Goal: Task Accomplishment & Management: Manage account settings

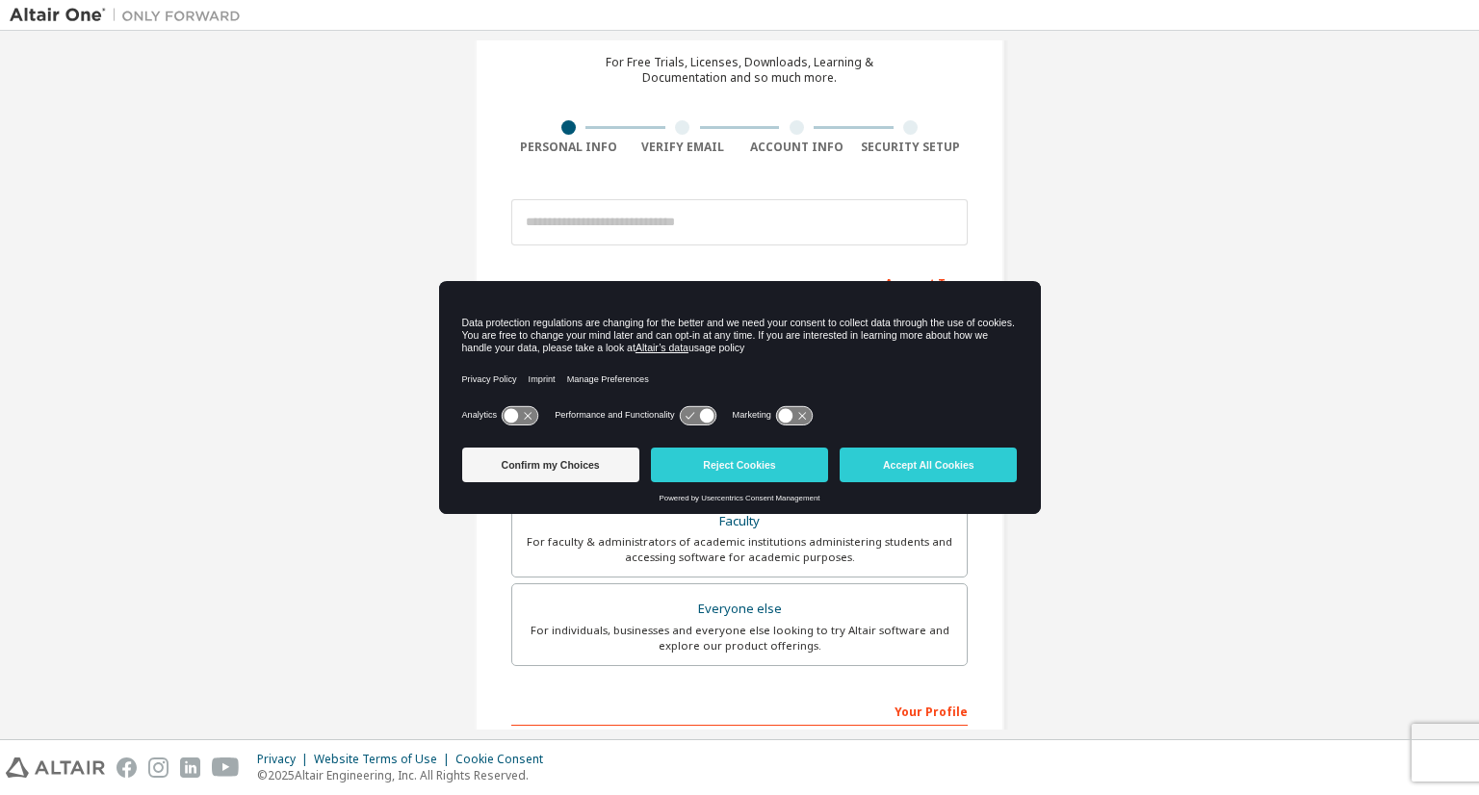
scroll to position [85, 0]
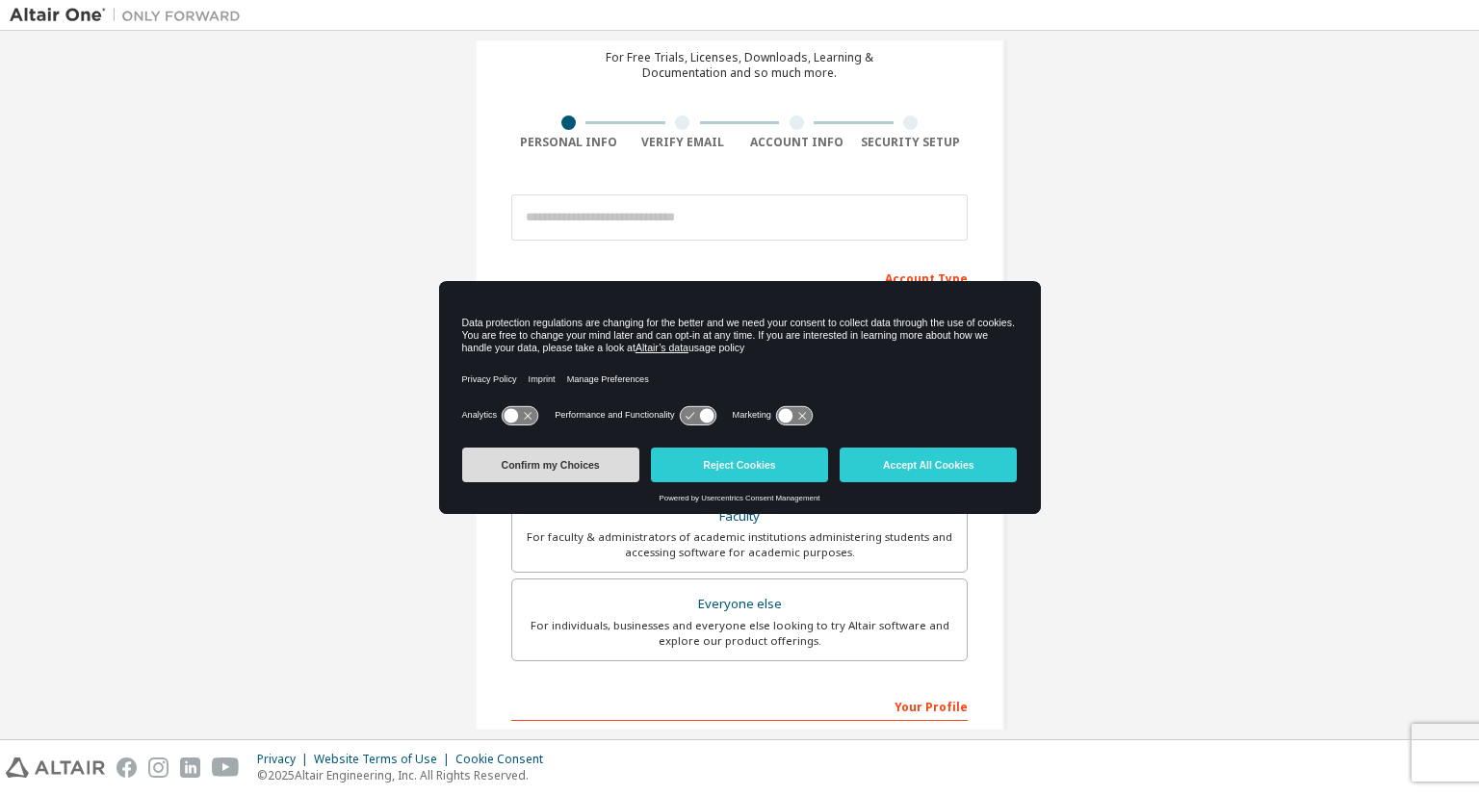
click at [588, 460] on button "Confirm my Choices" at bounding box center [550, 465] width 177 height 35
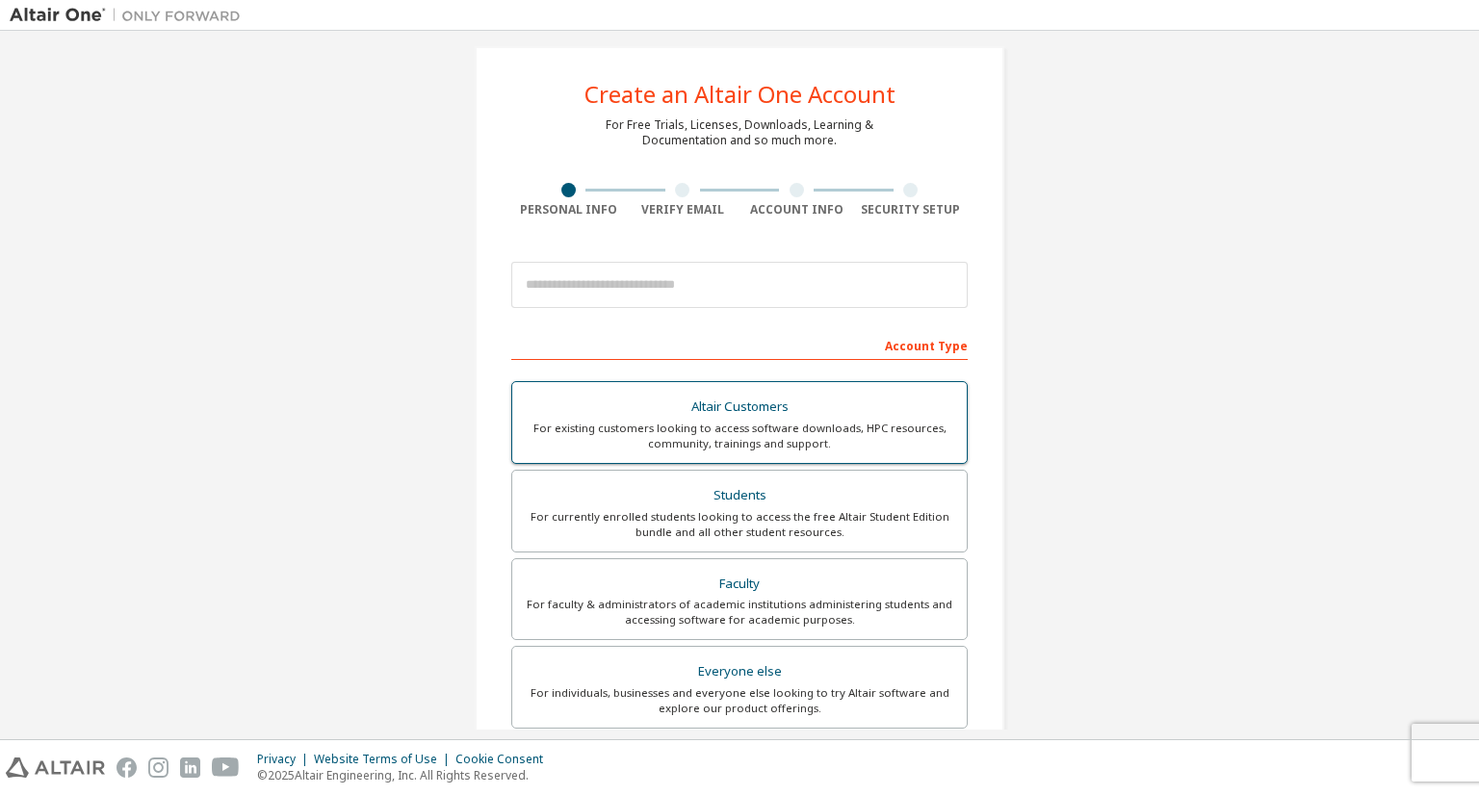
scroll to position [15, 0]
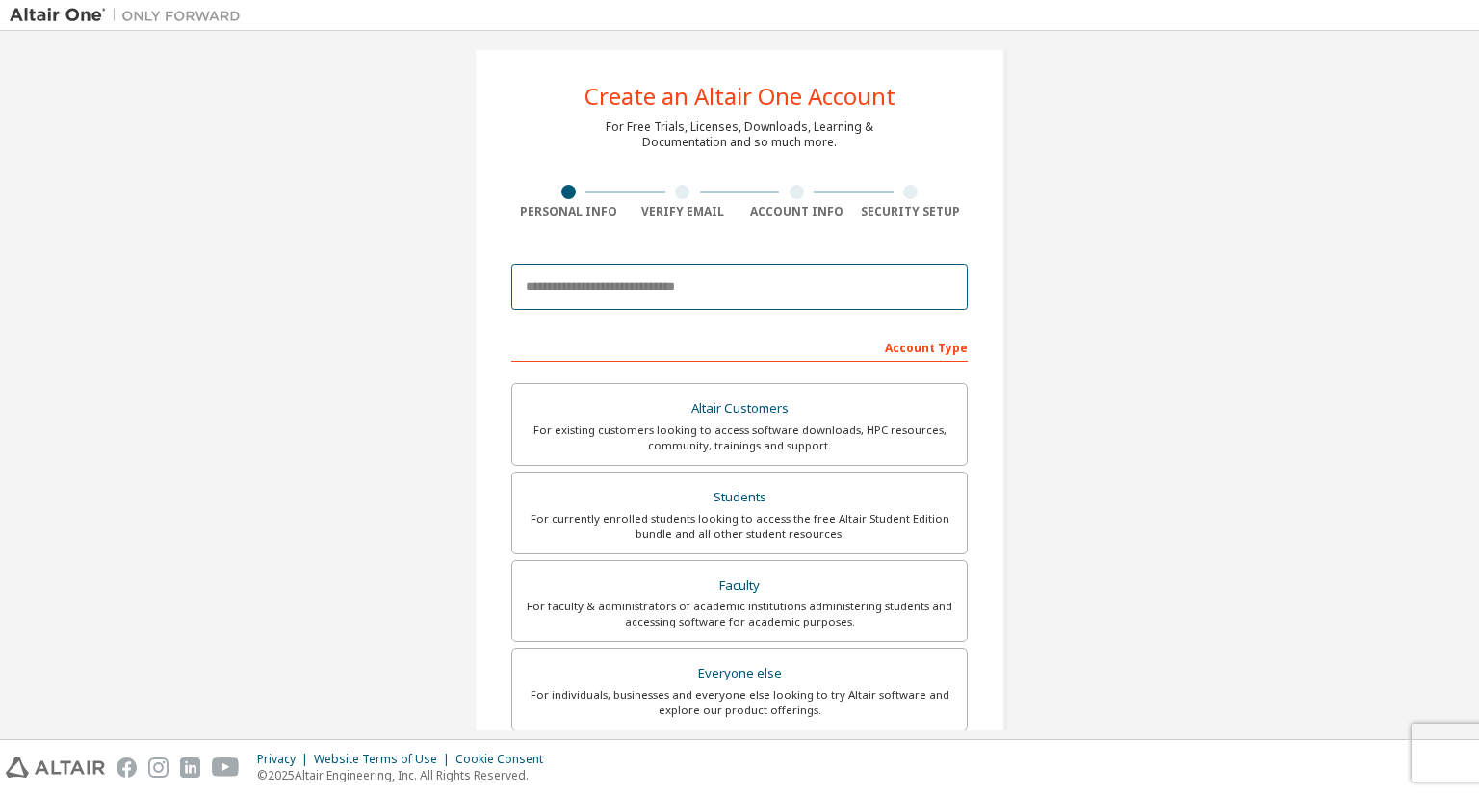
click at [761, 303] on input "email" at bounding box center [739, 287] width 456 height 46
type input "**********"
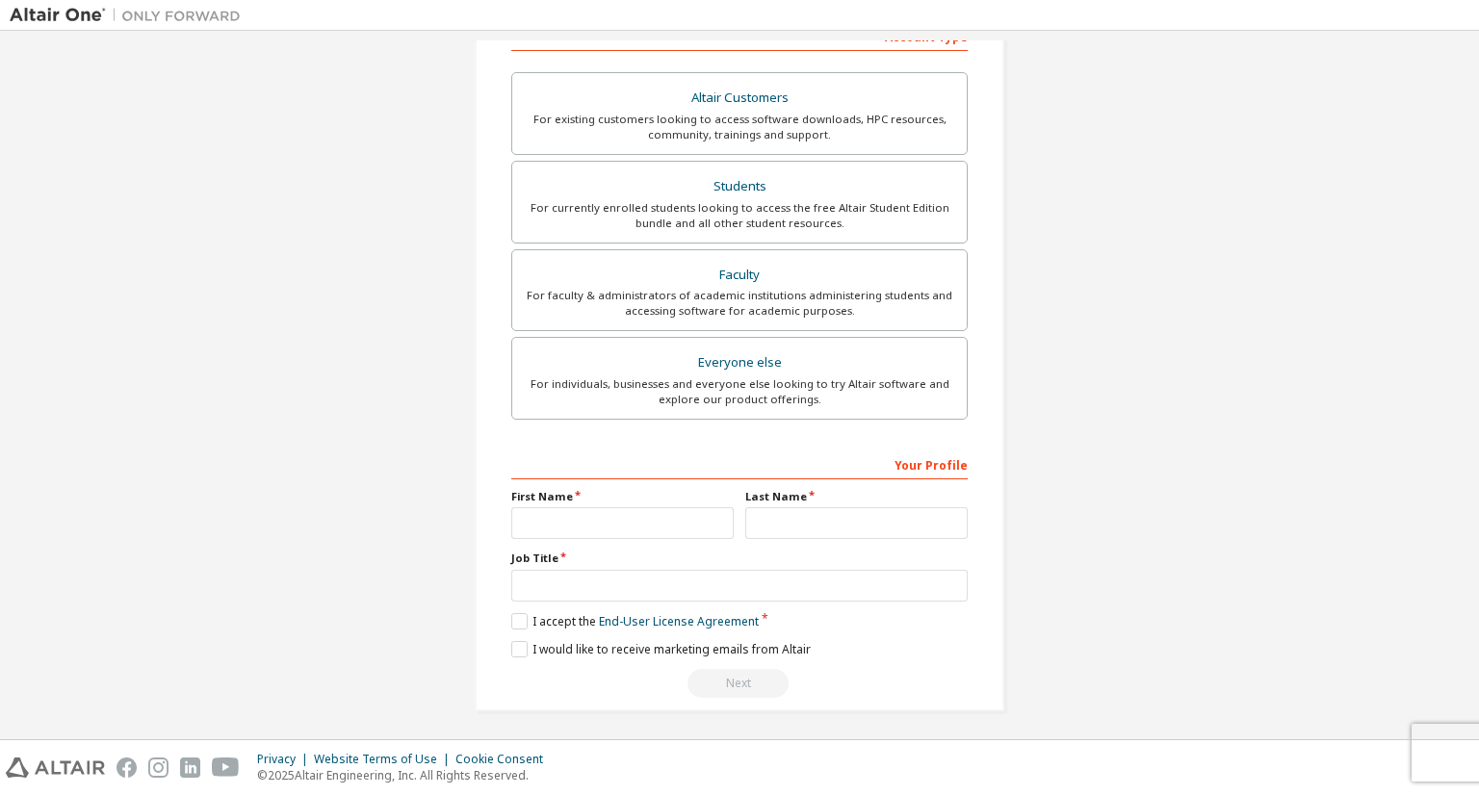
scroll to position [0, 0]
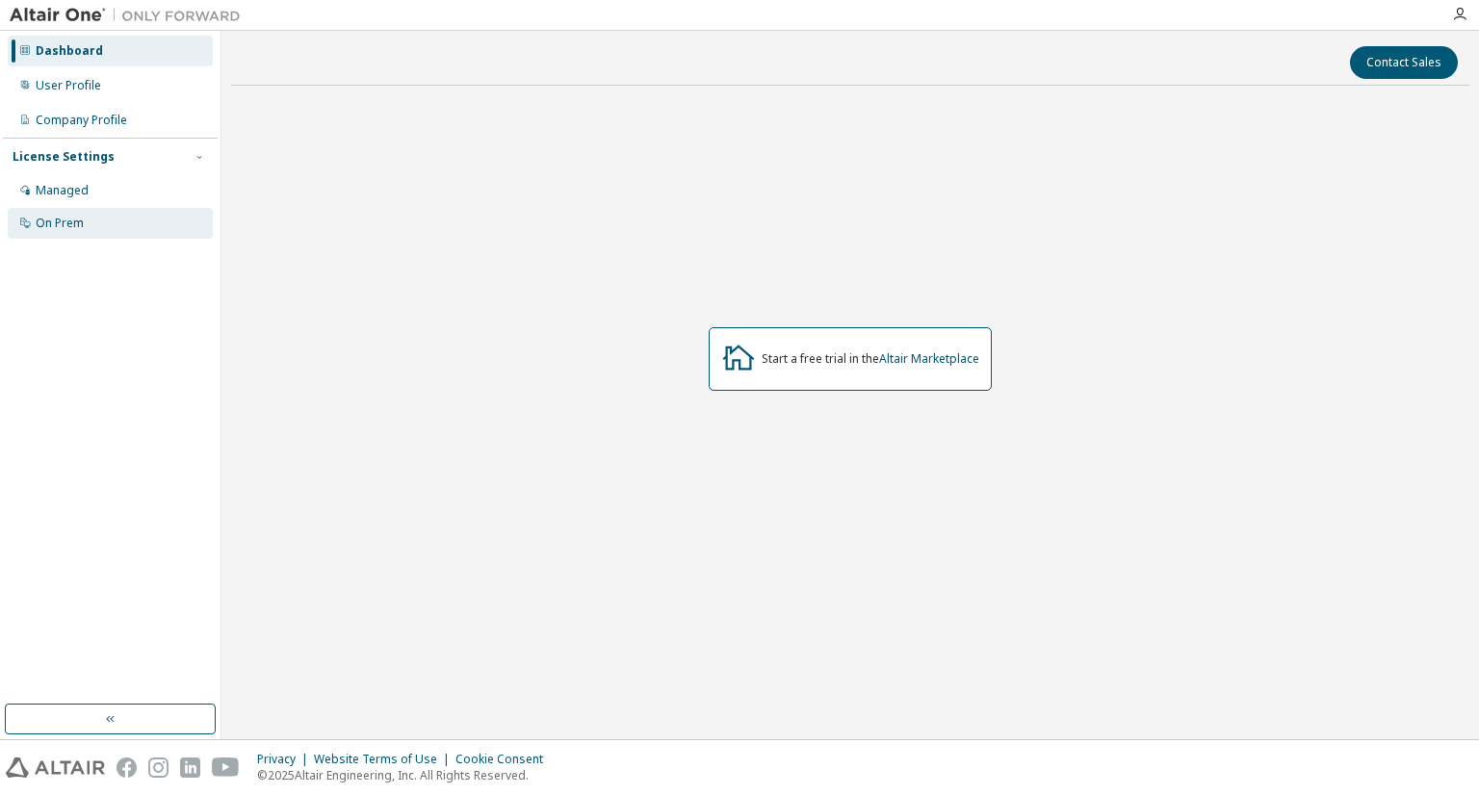
click at [124, 230] on div "On Prem" at bounding box center [110, 223] width 205 height 31
